Goal: Task Accomplishment & Management: Complete application form

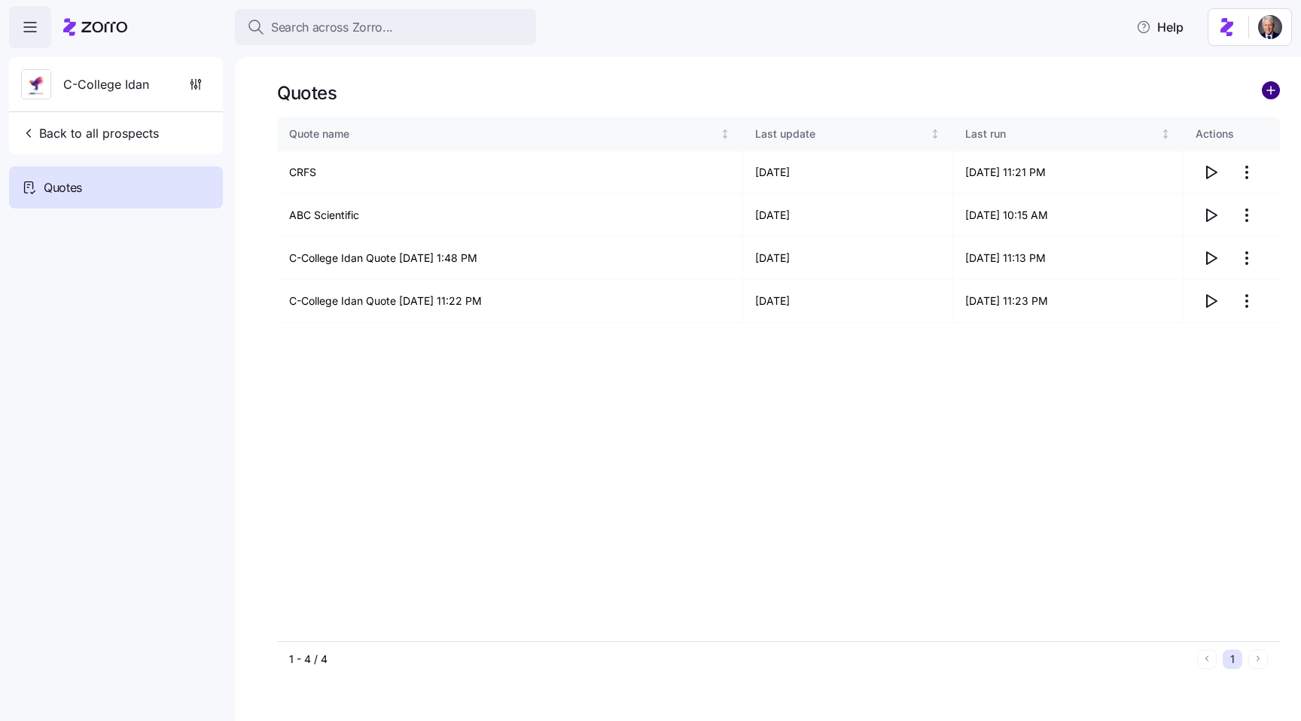
click at [1266, 84] on circle "add icon" at bounding box center [1271, 90] width 17 height 17
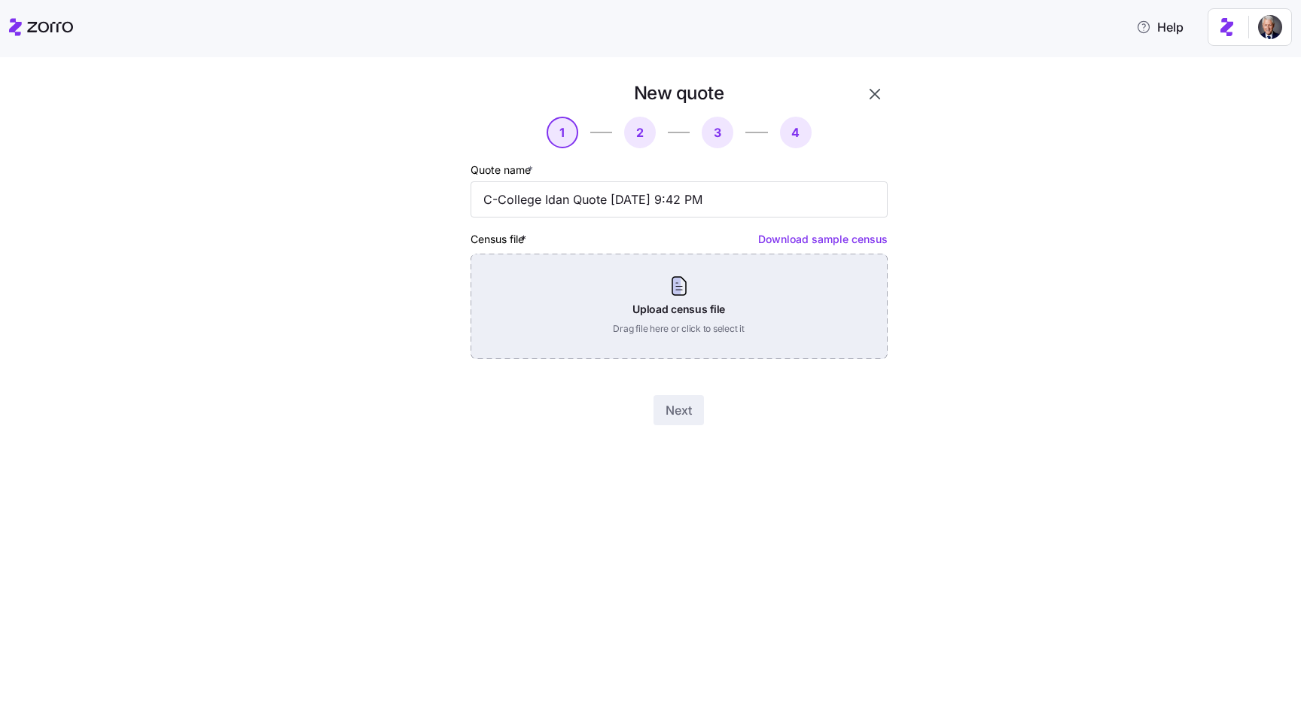
click at [641, 306] on div "Upload census file Drag file here or click to select it" at bounding box center [679, 306] width 417 height 105
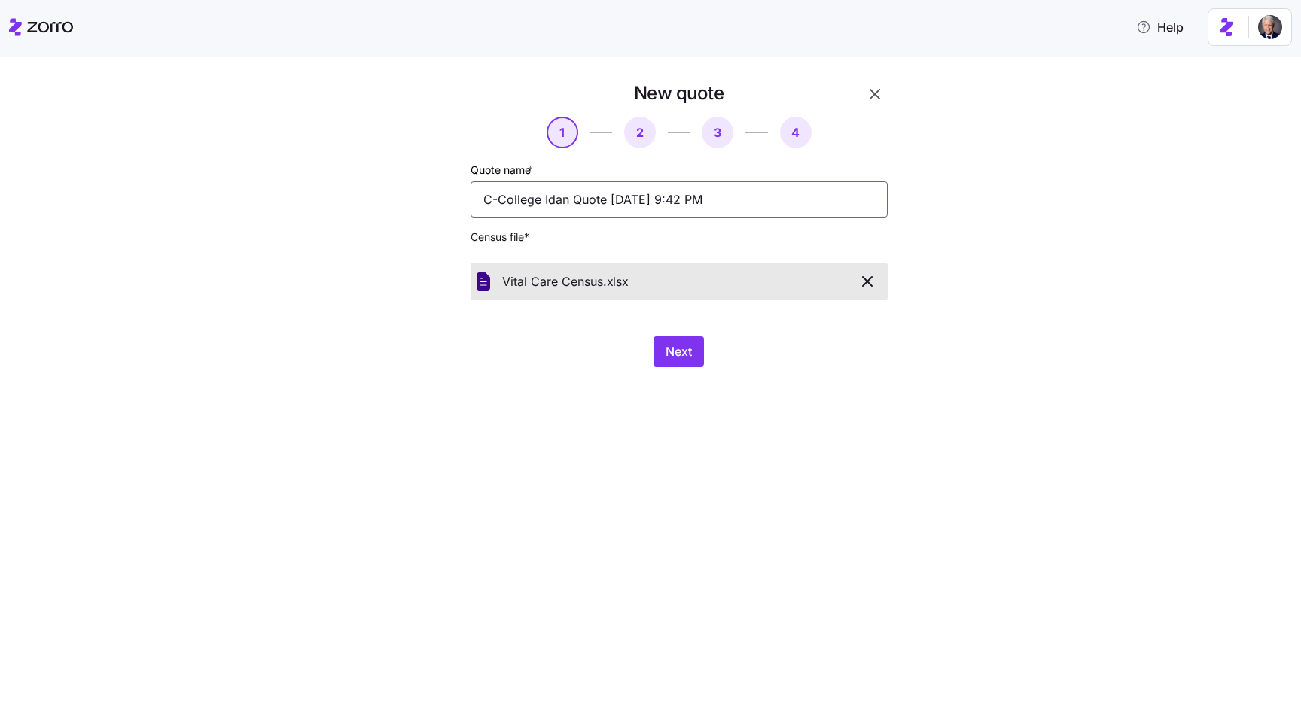
click at [600, 187] on input "C-College Idan Quote [DATE] 9:42 PM" at bounding box center [679, 199] width 417 height 36
type input "Vital Care Demo"
click at [684, 356] on span "Next" at bounding box center [679, 352] width 26 height 18
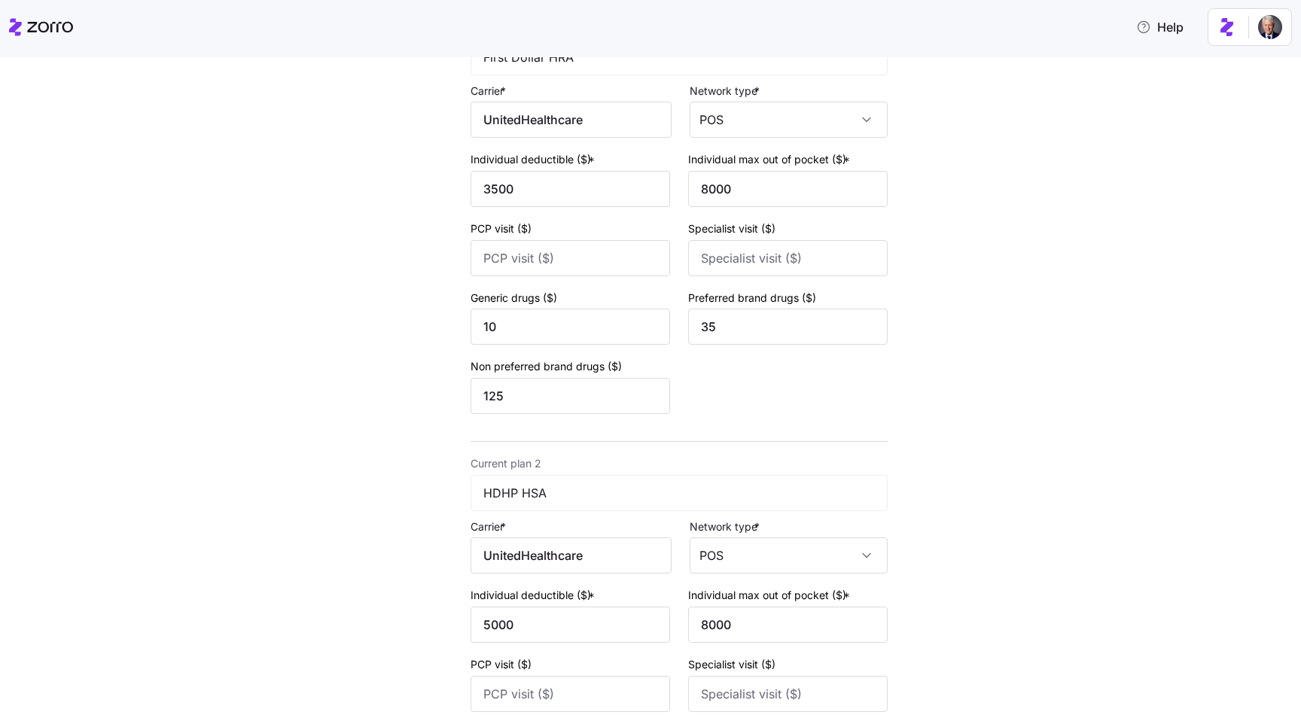
scroll to position [455, 0]
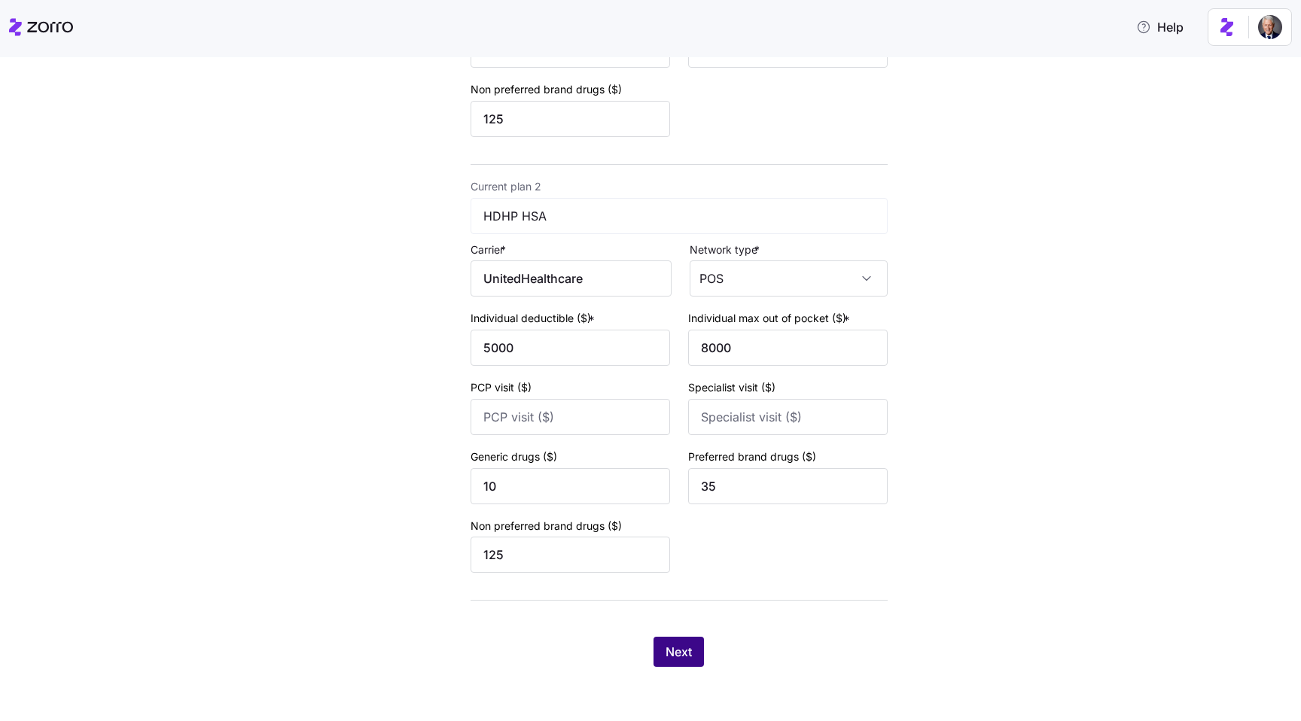
click at [670, 663] on button "Next" at bounding box center [679, 652] width 50 height 30
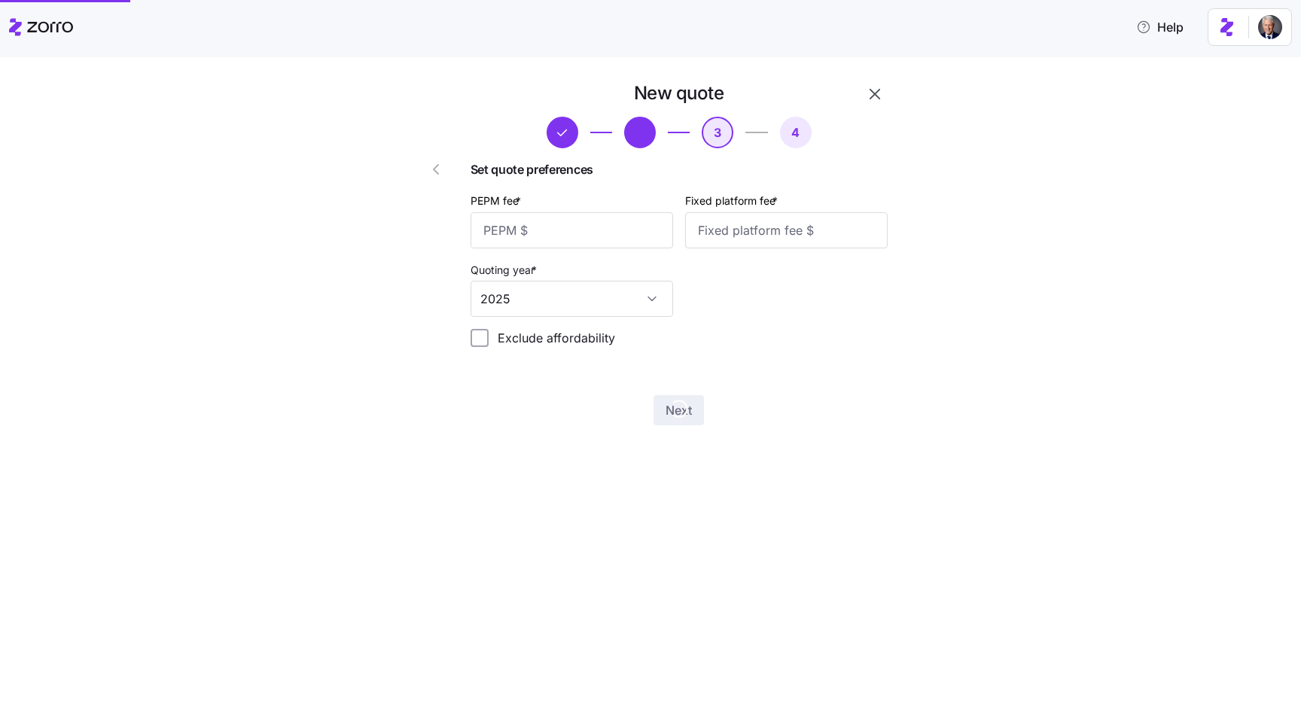
scroll to position [0, 0]
click at [556, 233] on input "PEPM fee *" at bounding box center [572, 230] width 203 height 36
type input "50"
click at [702, 231] on input "Fixed platform fee *" at bounding box center [786, 230] width 203 height 36
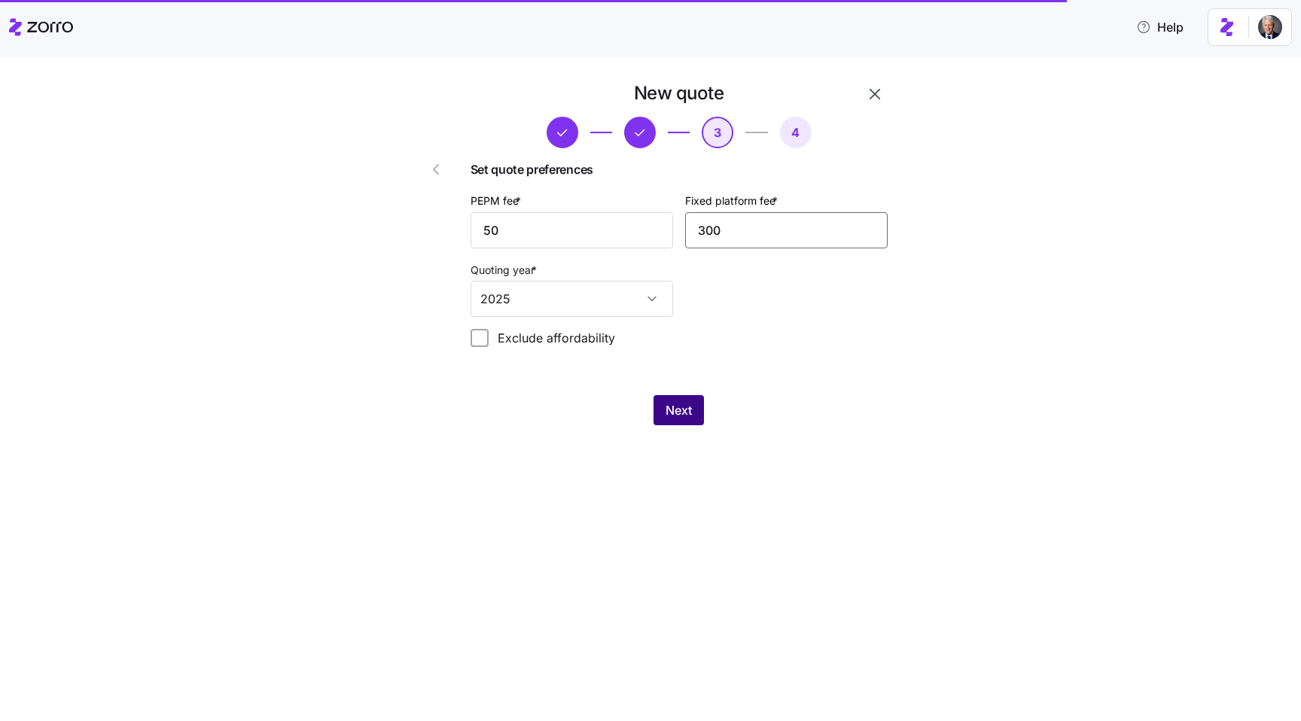
type input "300"
click at [678, 413] on span "Next" at bounding box center [679, 410] width 26 height 18
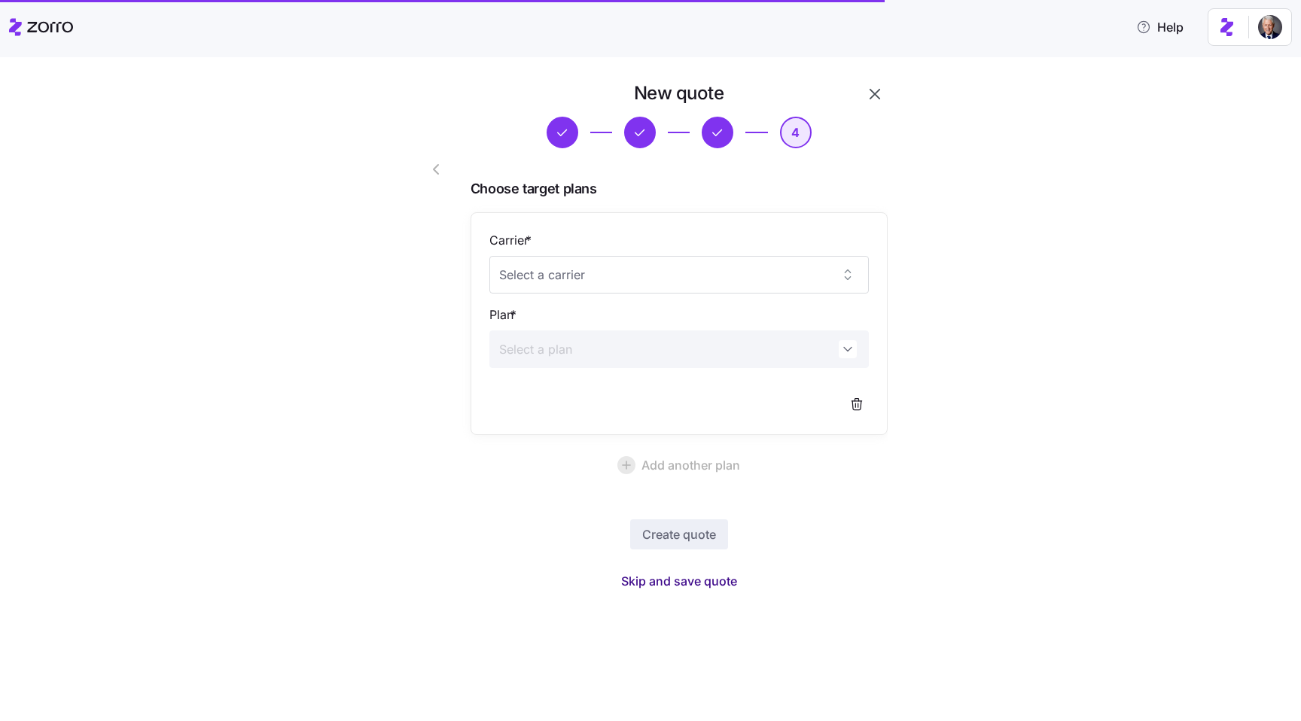
click at [712, 577] on span "Skip and save quote" at bounding box center [679, 581] width 116 height 18
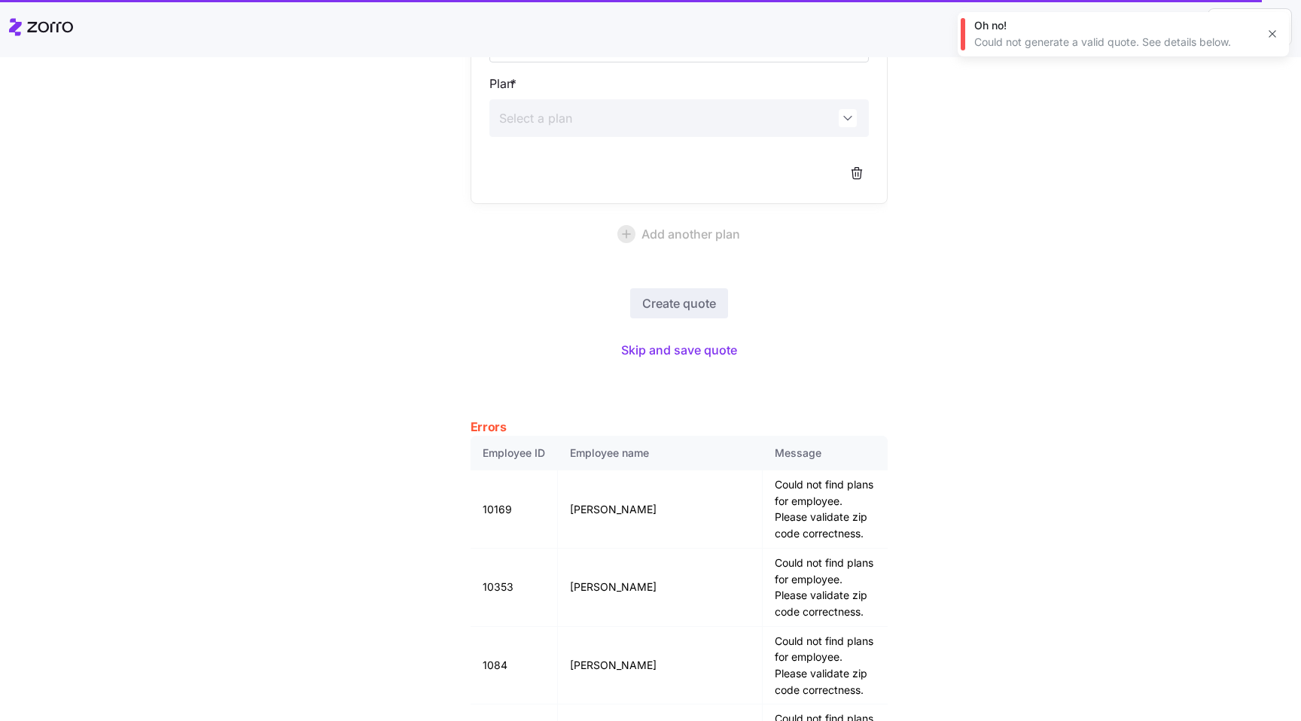
scroll to position [187, 0]
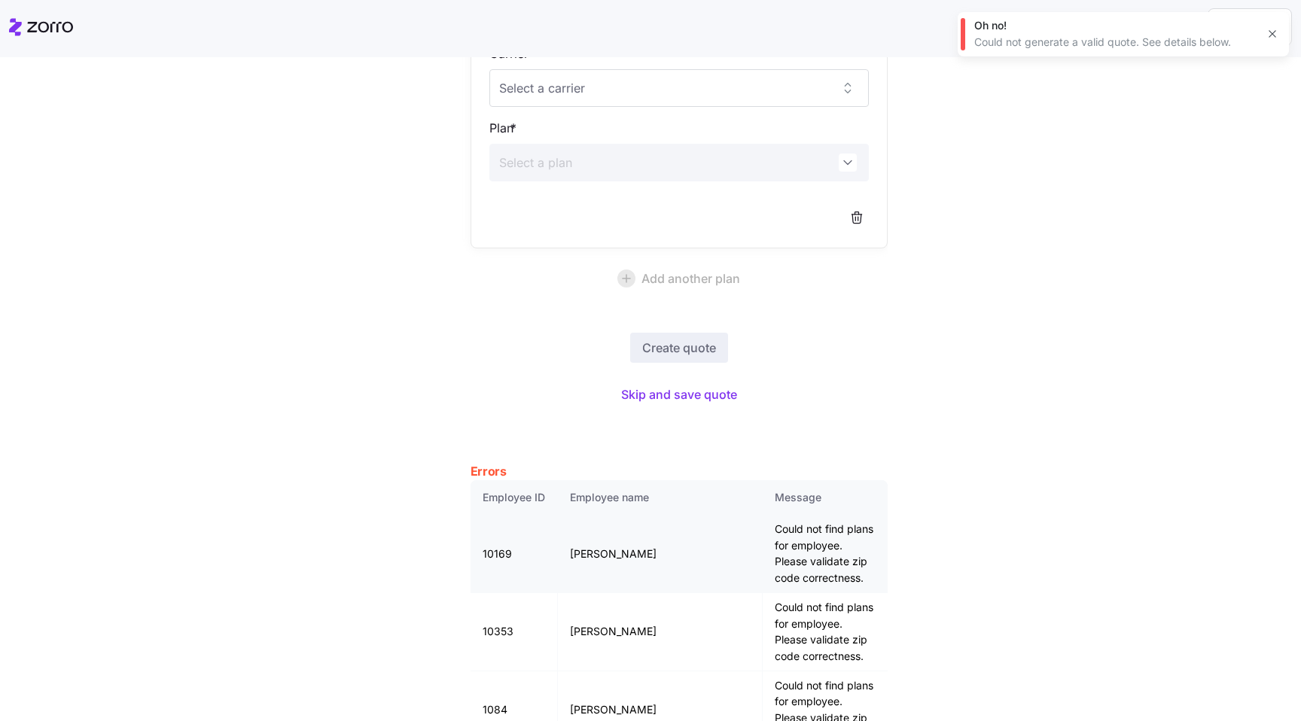
click at [763, 540] on td "Could not find plans for employee. Please validate zip code correctness." at bounding box center [825, 554] width 124 height 78
click at [764, 558] on td "Could not find plans for employee. Please validate zip code correctness." at bounding box center [825, 554] width 124 height 78
click at [763, 546] on td "Could not find plans for employee. Please validate zip code correctness." at bounding box center [825, 554] width 124 height 78
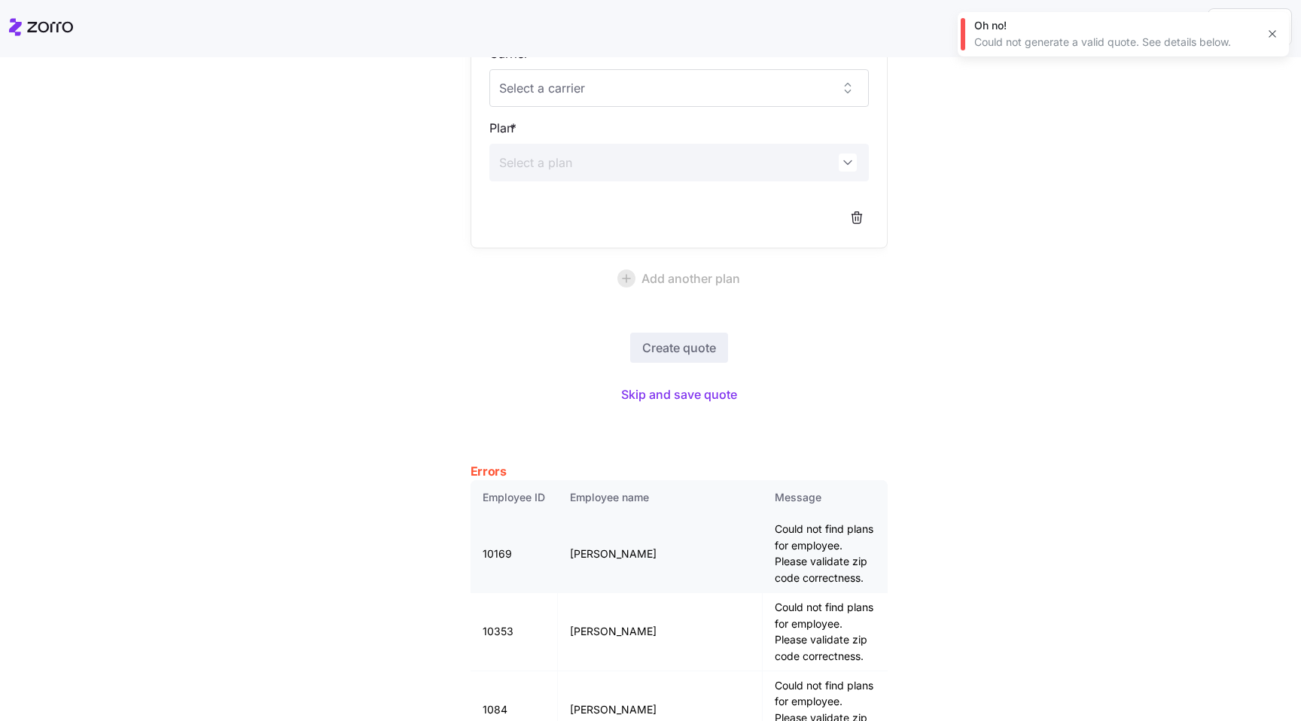
click at [763, 546] on td "Could not find plans for employee. Please validate zip code correctness." at bounding box center [825, 554] width 124 height 78
click at [767, 553] on td "Could not find plans for employee. Please validate zip code correctness." at bounding box center [825, 554] width 124 height 78
click at [763, 552] on td "Could not find plans for employee. Please validate zip code correctness." at bounding box center [825, 554] width 124 height 78
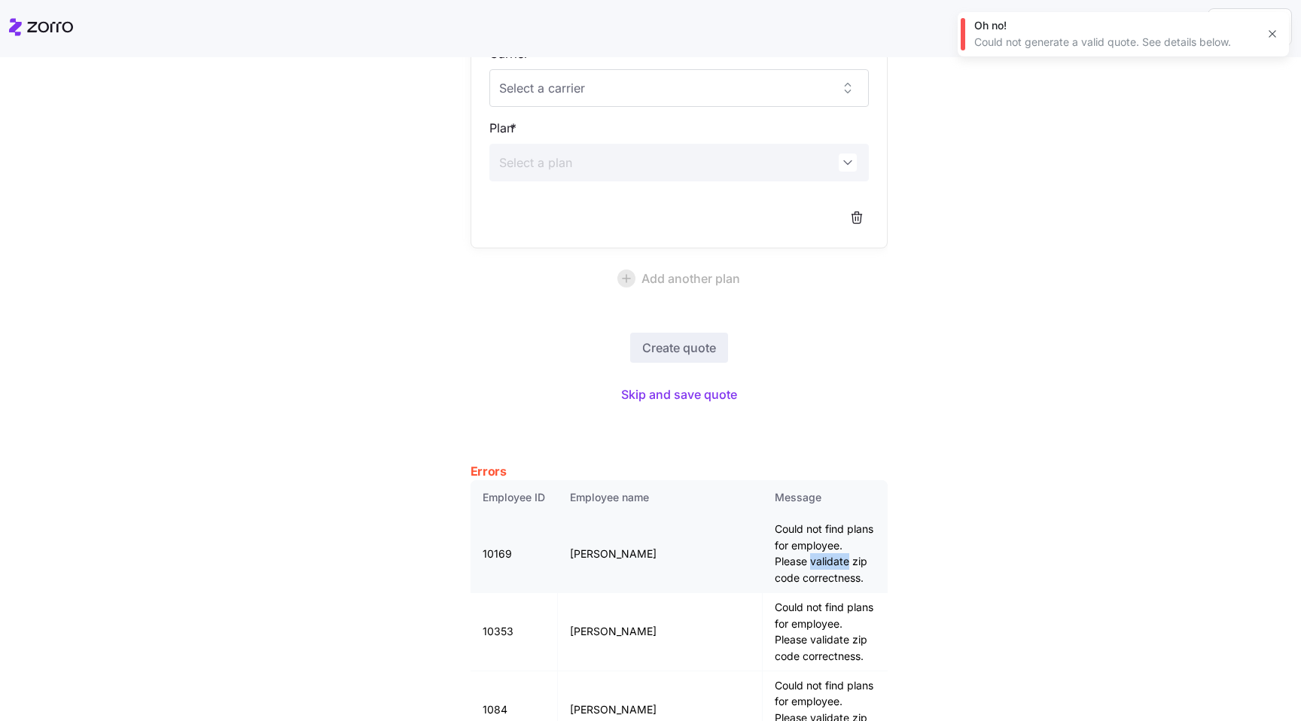
click at [763, 552] on td "Could not find plans for employee. Please validate zip code correctness." at bounding box center [825, 554] width 124 height 78
click at [763, 545] on td "Could not find plans for employee. Please validate zip code correctness." at bounding box center [825, 554] width 124 height 78
click at [584, 546] on td "Elizabeth Smith" at bounding box center [661, 554] width 206 height 78
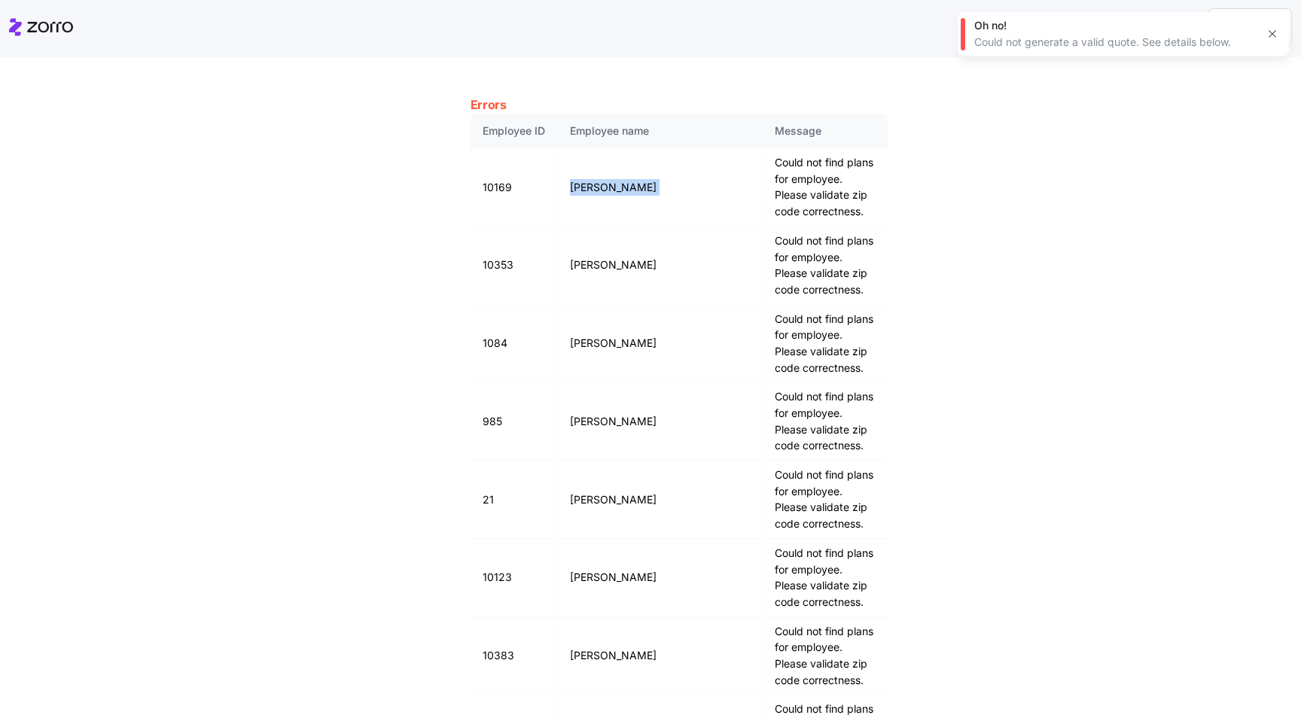
scroll to position [590, 0]
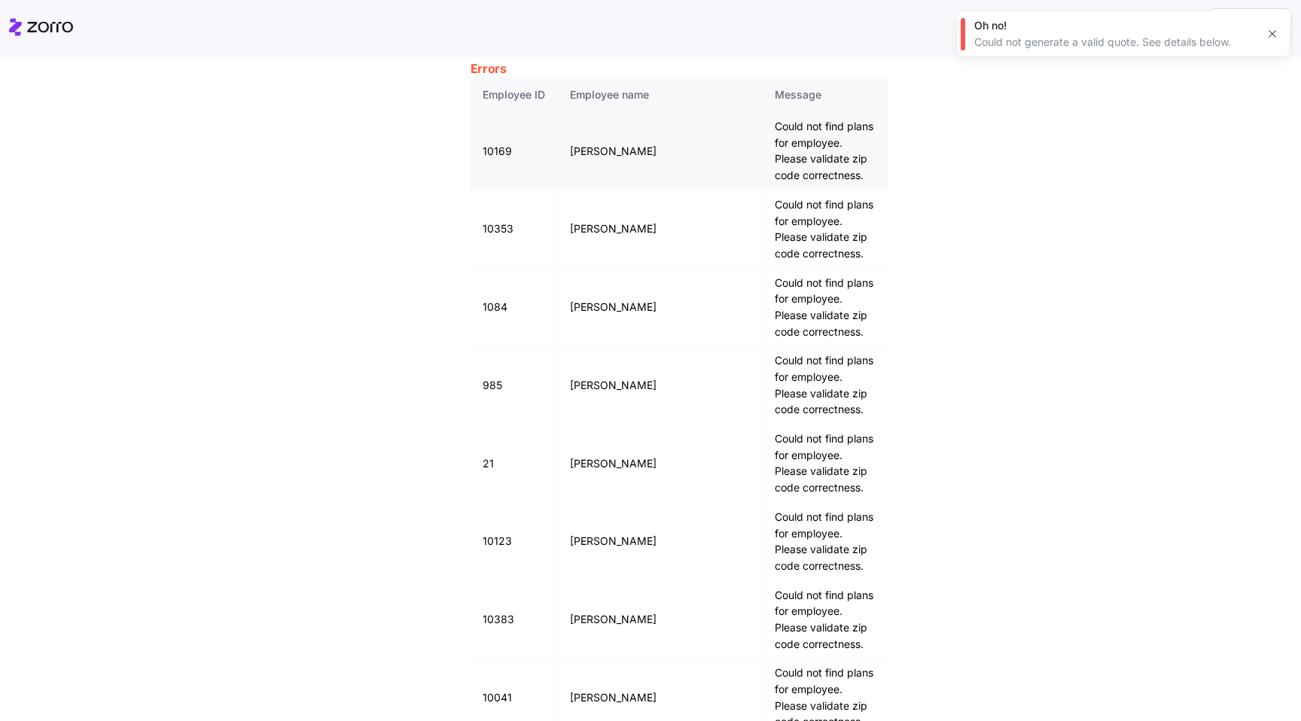
click at [630, 145] on td "Elizabeth Smith" at bounding box center [661, 151] width 206 height 78
copy td "Elizabeth Smith"
click at [787, 425] on td "Could not find plans for employee. Please validate zip code correctness." at bounding box center [825, 464] width 124 height 78
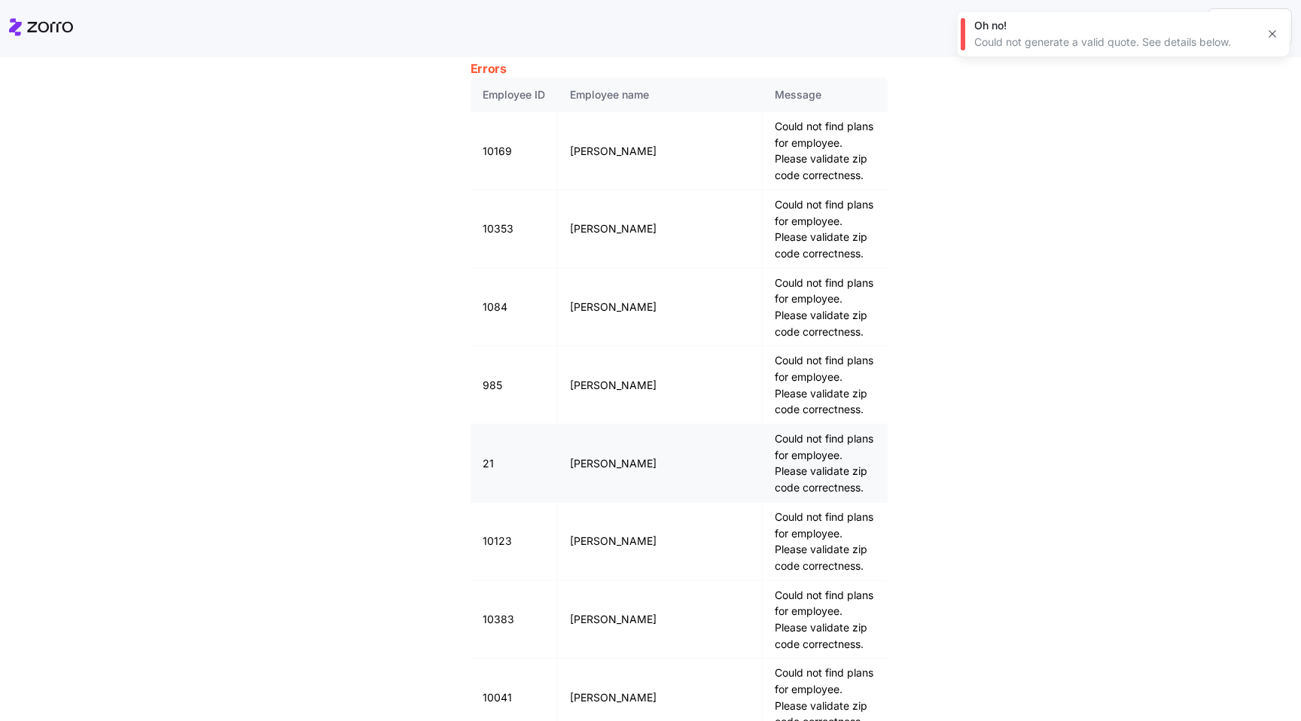
click at [787, 425] on td "Could not find plans for employee. Please validate zip code correctness." at bounding box center [825, 464] width 124 height 78
click at [809, 425] on td "Could not find plans for employee. Please validate zip code correctness." at bounding box center [825, 464] width 124 height 78
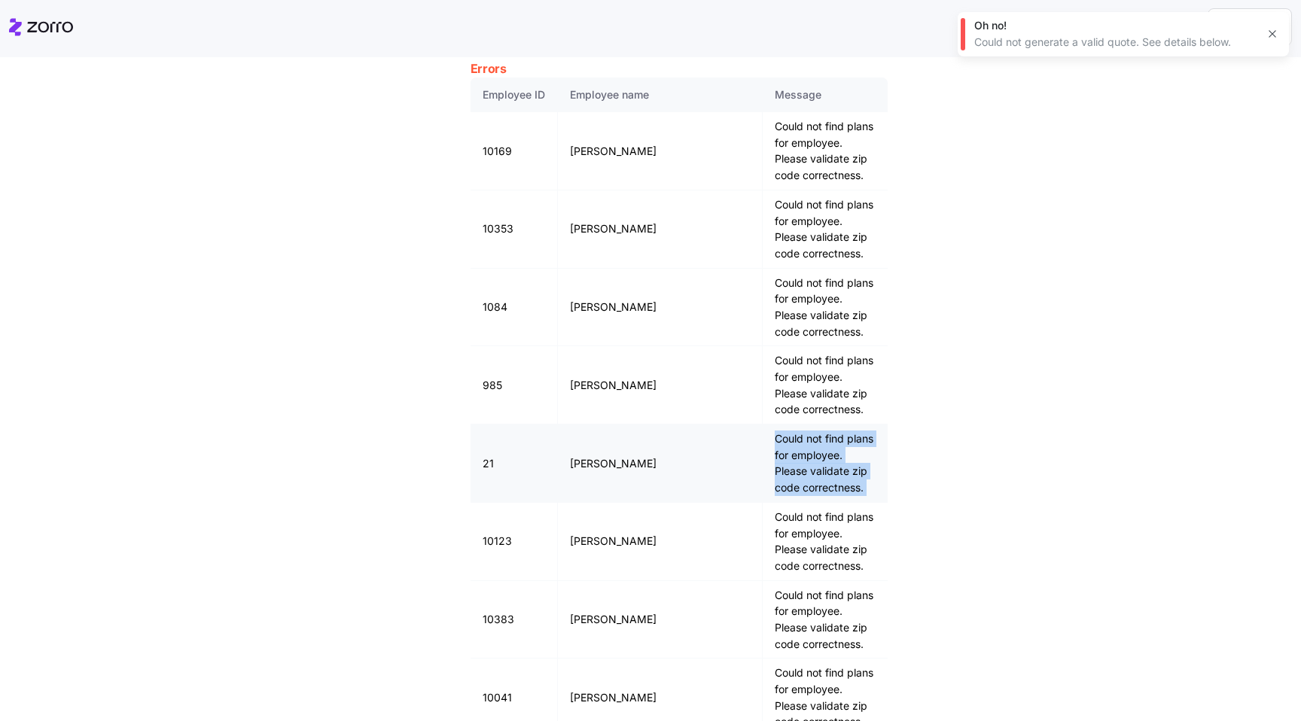
click at [763, 425] on td "Could not find plans for employee. Please validate zip code correctness." at bounding box center [825, 464] width 124 height 78
click at [780, 425] on td "Could not find plans for employee. Please validate zip code correctness." at bounding box center [825, 464] width 124 height 78
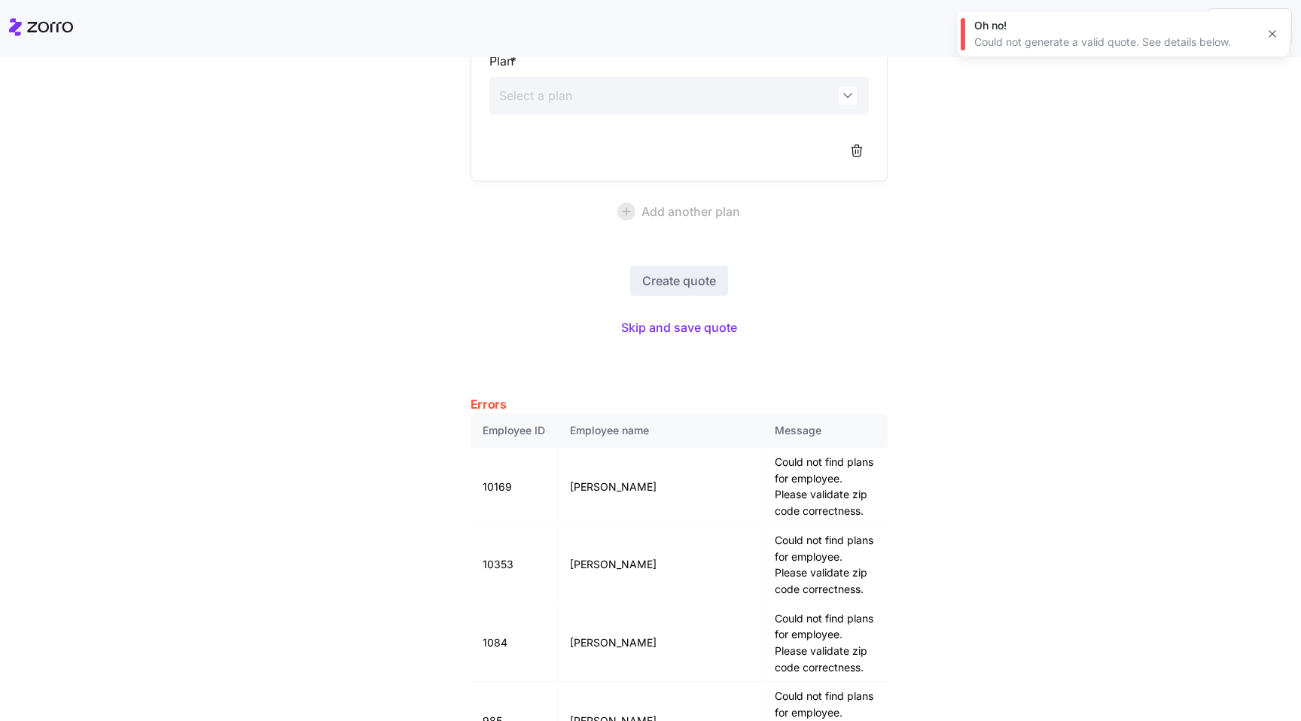
scroll to position [251, 0]
click at [764, 462] on td "Could not find plans for employee. Please validate zip code correctness." at bounding box center [825, 489] width 124 height 78
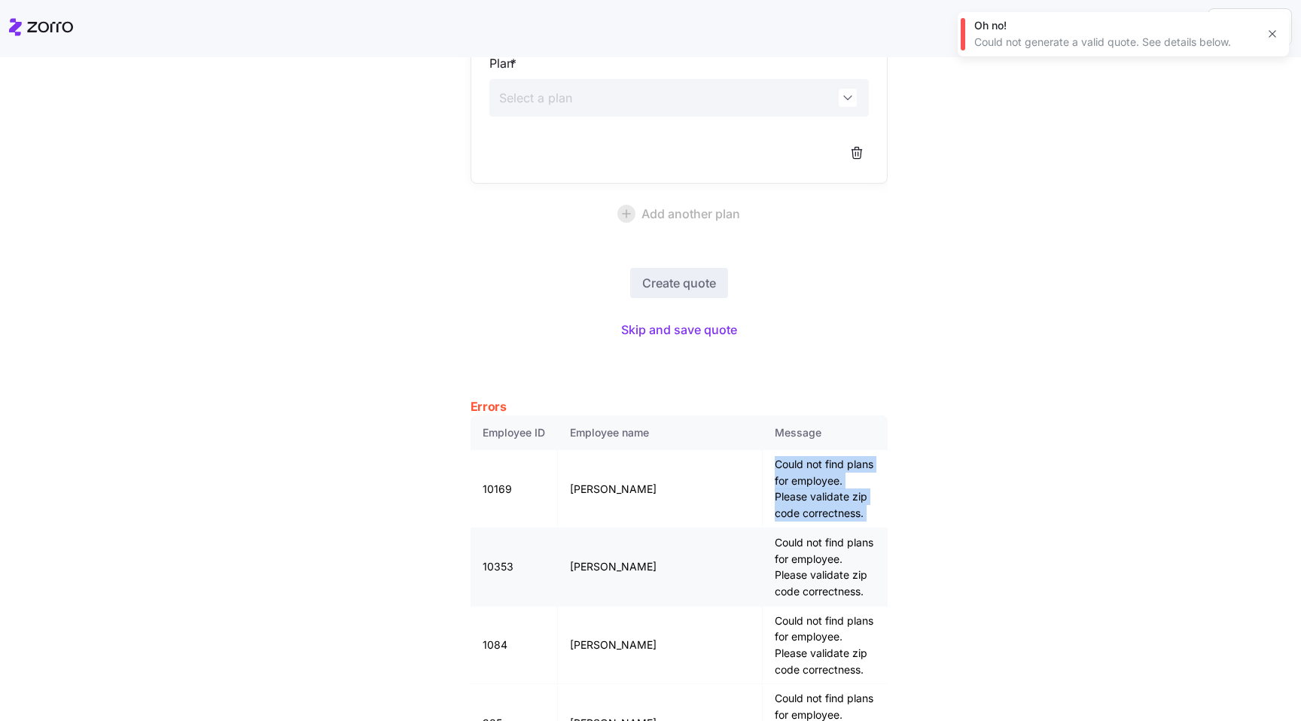
click at [763, 529] on td "Could not find plans for employee. Please validate zip code correctness." at bounding box center [825, 568] width 124 height 78
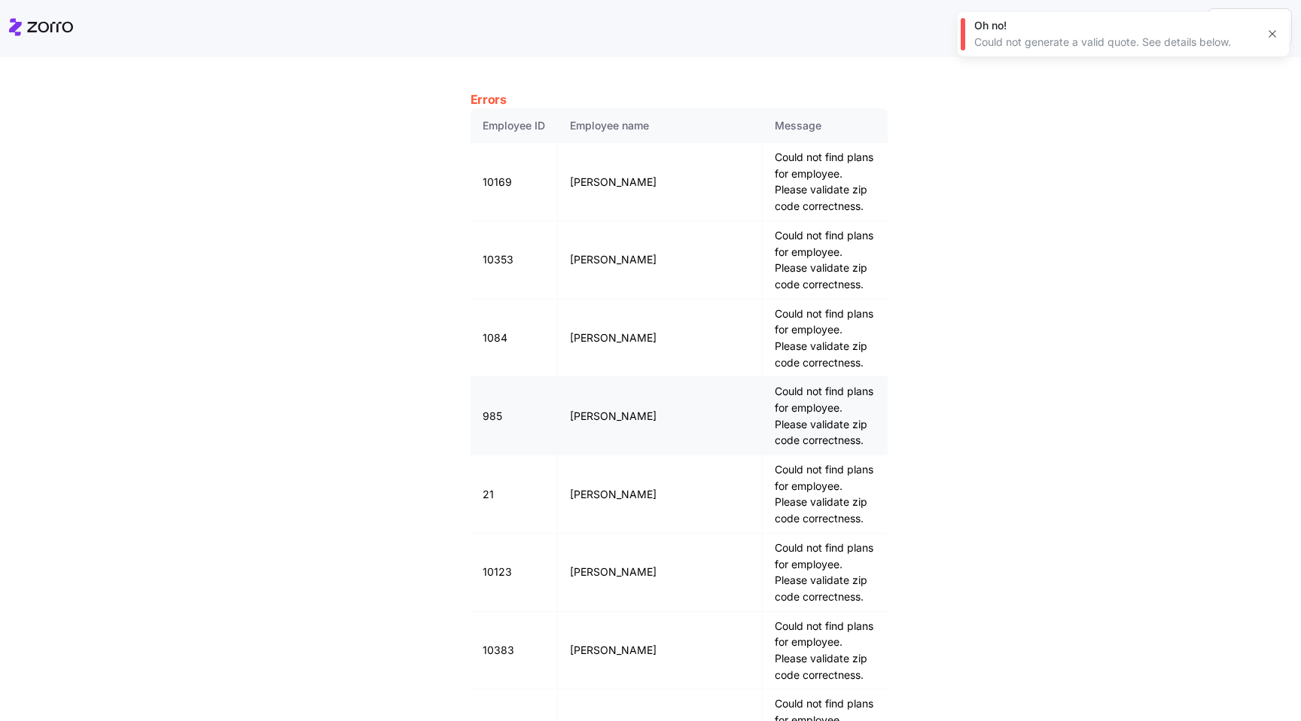
scroll to position [550, 0]
